Goal: Transaction & Acquisition: Purchase product/service

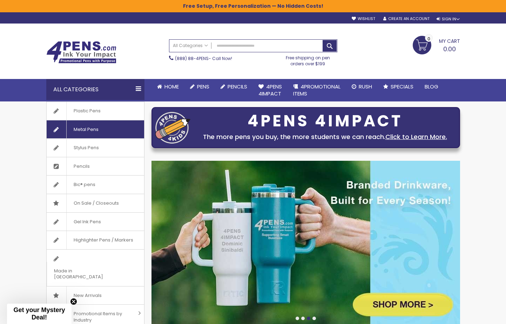
click at [80, 129] on span "Metal Pens" at bounding box center [85, 129] width 39 height 18
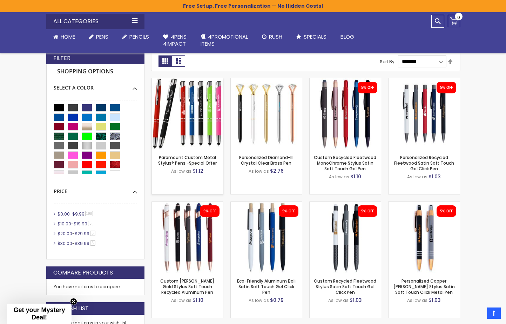
scroll to position [170, 0]
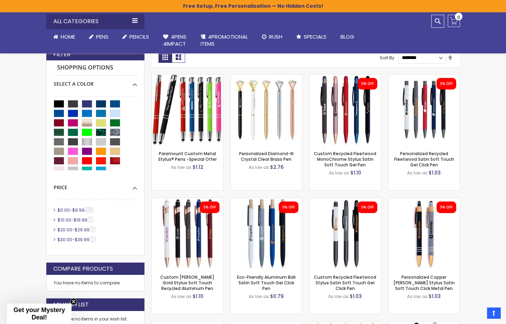
click at [79, 210] on span "$9.99" at bounding box center [78, 210] width 12 height 6
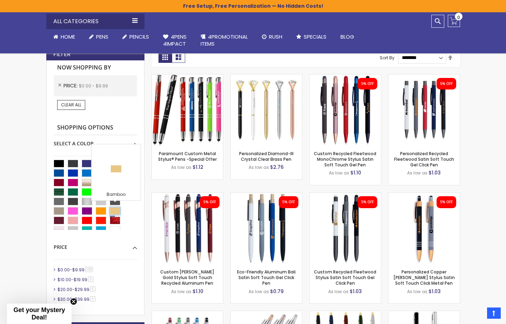
click at [114, 209] on div "Bamboo" at bounding box center [115, 211] width 11 height 8
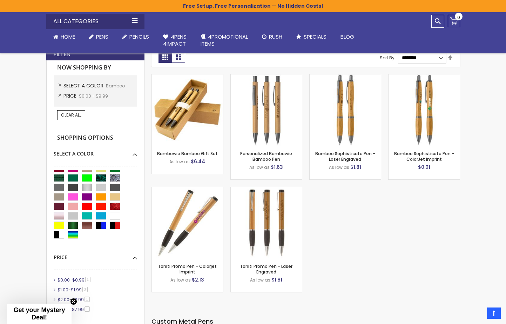
scroll to position [25, 0]
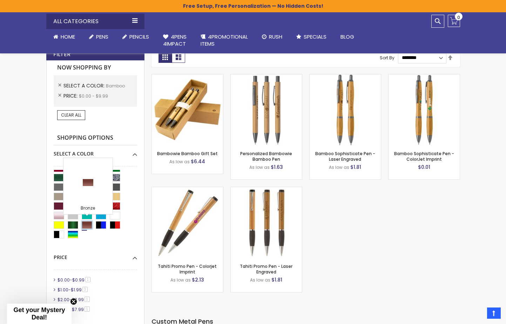
click at [87, 222] on div "Bronze" at bounding box center [87, 225] width 11 height 8
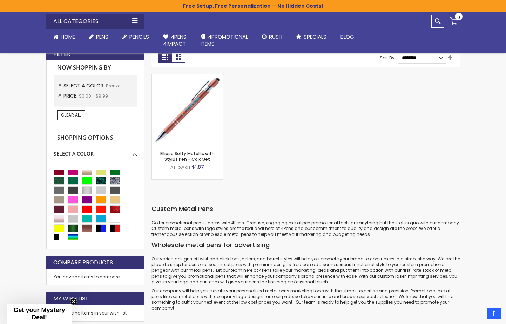
scroll to position [25, 0]
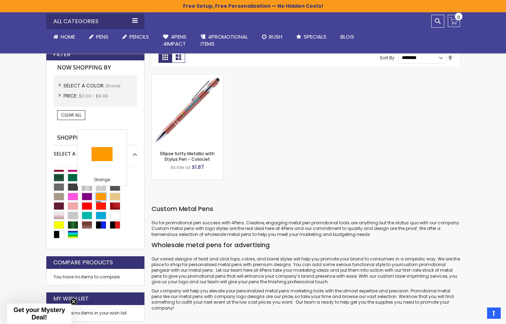
click at [99, 193] on div "Orange" at bounding box center [101, 197] width 11 height 8
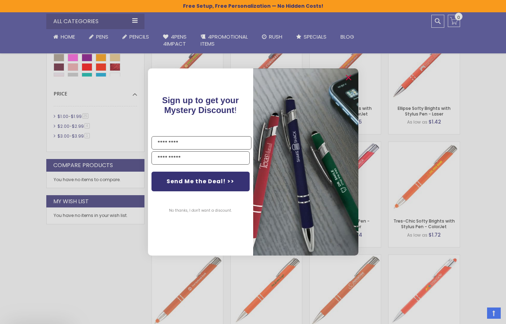
scroll to position [361, 0]
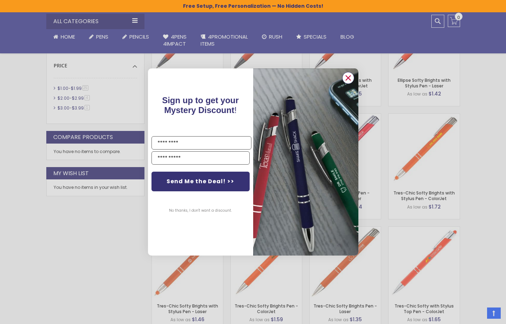
click at [349, 76] on circle "Close dialog" at bounding box center [348, 78] width 11 height 11
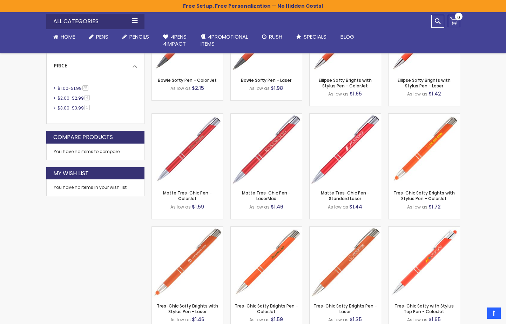
click at [348, 96] on icon "Close dialog" at bounding box center [348, 98] width 5 height 5
click at [194, 222] on button "No thanks, I don't want a discount." at bounding box center [201, 231] width 70 height 18
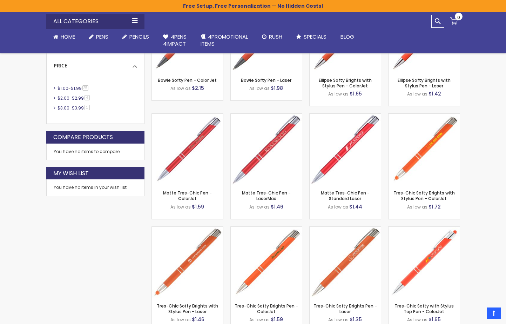
click at [194, 222] on button "No thanks, I don't want a discount." at bounding box center [201, 231] width 70 height 18
click at [99, 265] on div "Close dialog Sign up to get your Mystery Discount ! Name Email Send Me the Deal…" at bounding box center [253, 162] width 506 height 324
click at [350, 93] on circle "Close dialog" at bounding box center [348, 98] width 11 height 11
